Goal: Task Accomplishment & Management: Manage account settings

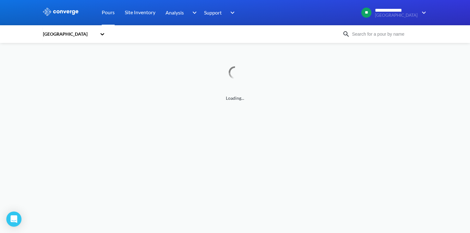
click at [115, 16] on div "Pours" at bounding box center [108, 12] width 23 height 25
click at [126, 16] on link "Site Inventory" at bounding box center [140, 12] width 31 height 25
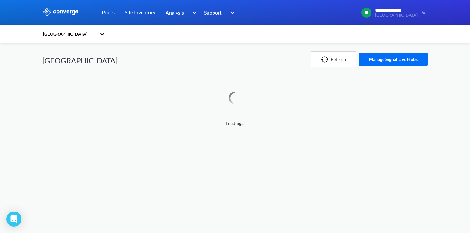
click at [110, 16] on link "Pours" at bounding box center [108, 12] width 13 height 25
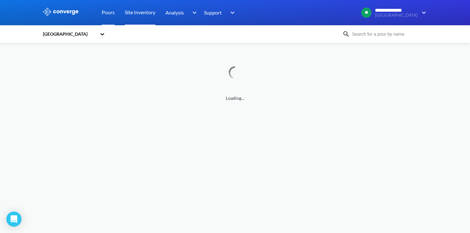
click at [139, 11] on link "Site Inventory" at bounding box center [140, 12] width 31 height 25
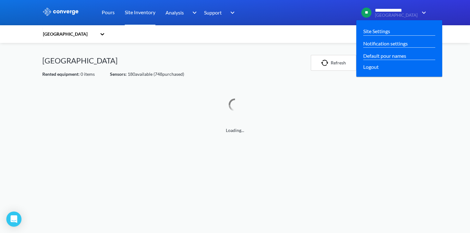
click at [419, 13] on img at bounding box center [422, 13] width 10 height 8
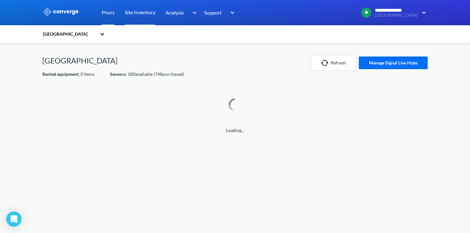
click at [107, 12] on link "Pours" at bounding box center [108, 12] width 13 height 25
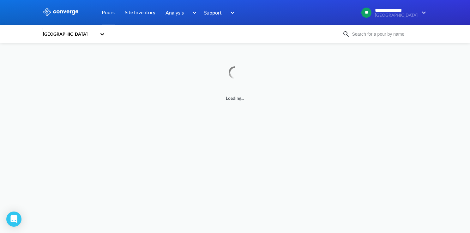
click at [61, 8] on img at bounding box center [60, 12] width 37 height 8
click at [76, 15] on img at bounding box center [60, 12] width 37 height 8
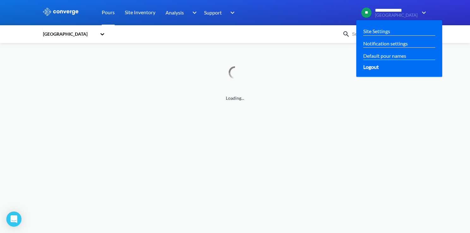
click at [379, 67] on span "Logout" at bounding box center [370, 67] width 15 height 8
